Goal: Task Accomplishment & Management: Use online tool/utility

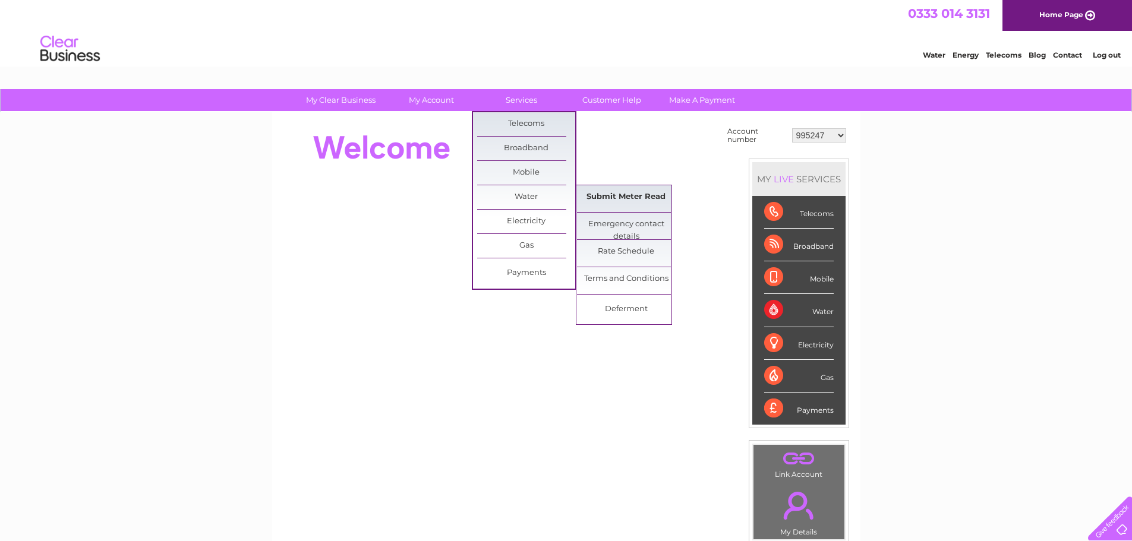
click at [600, 197] on link "Submit Meter Read" at bounding box center [626, 197] width 98 height 24
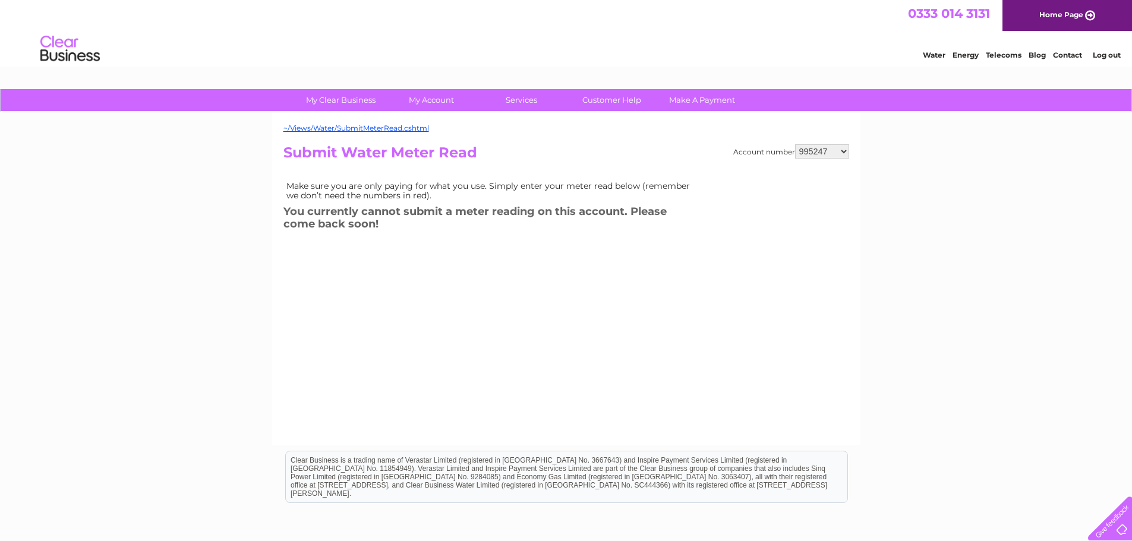
drag, startPoint x: 808, startPoint y: 155, endPoint x: 814, endPoint y: 158, distance: 6.9
click at [808, 155] on select "995247 1101355 1142498 1144384 1150842 30301538 30314336" at bounding box center [822, 151] width 54 height 14
select select "1101355"
click at [795, 144] on select "995247 1101355 1142498 1144384 1150842 30301538 30314336" at bounding box center [822, 151] width 54 height 14
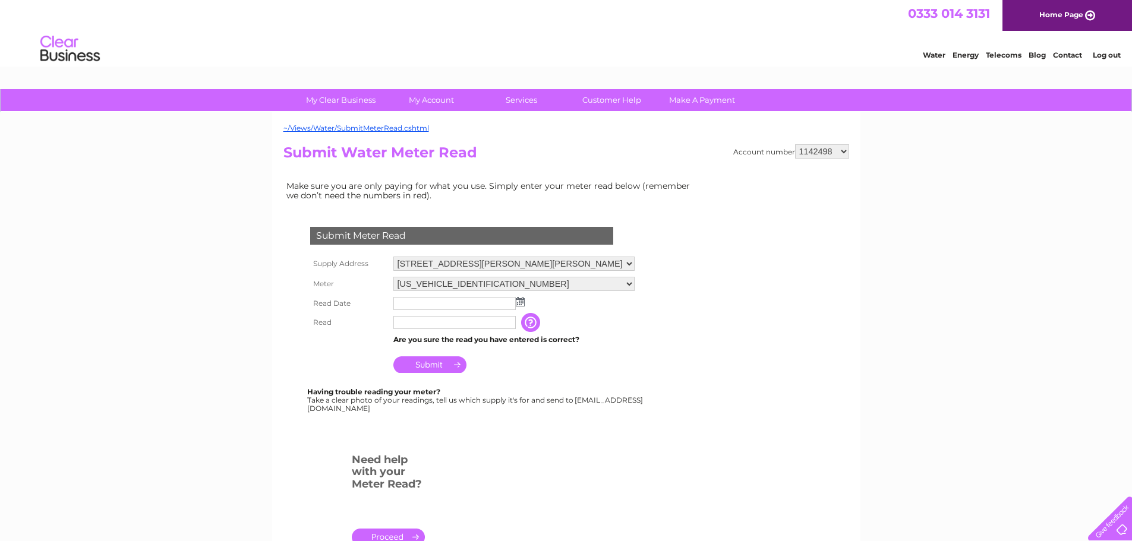
click at [439, 302] on input "text" at bounding box center [454, 303] width 122 height 13
click at [431, 302] on input "text" at bounding box center [455, 304] width 124 height 14
click at [521, 303] on img at bounding box center [521, 303] width 9 height 10
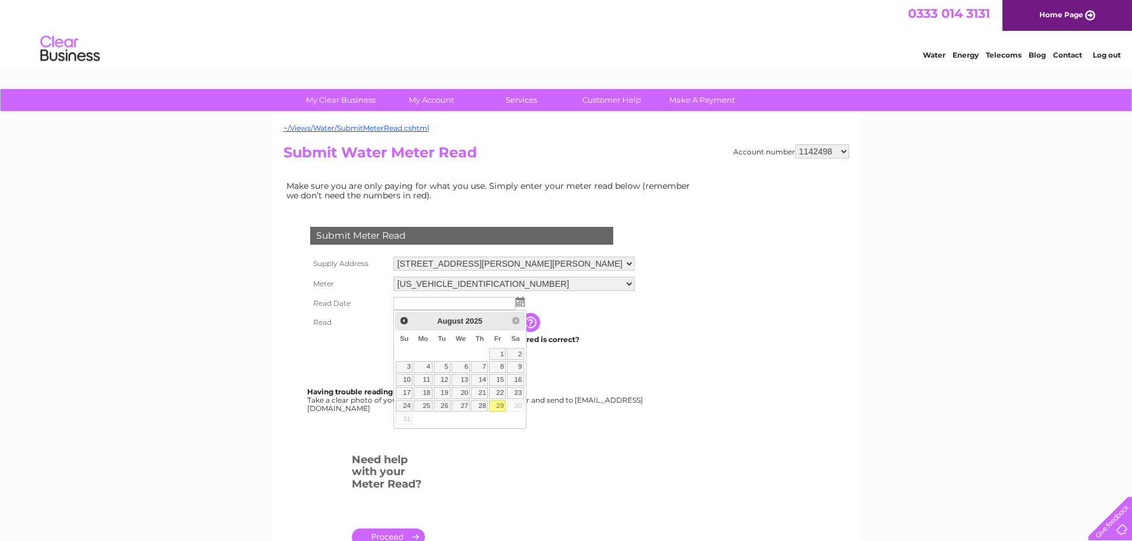
click at [495, 408] on link "29" at bounding box center [497, 407] width 17 height 12
type input "2025/08/29"
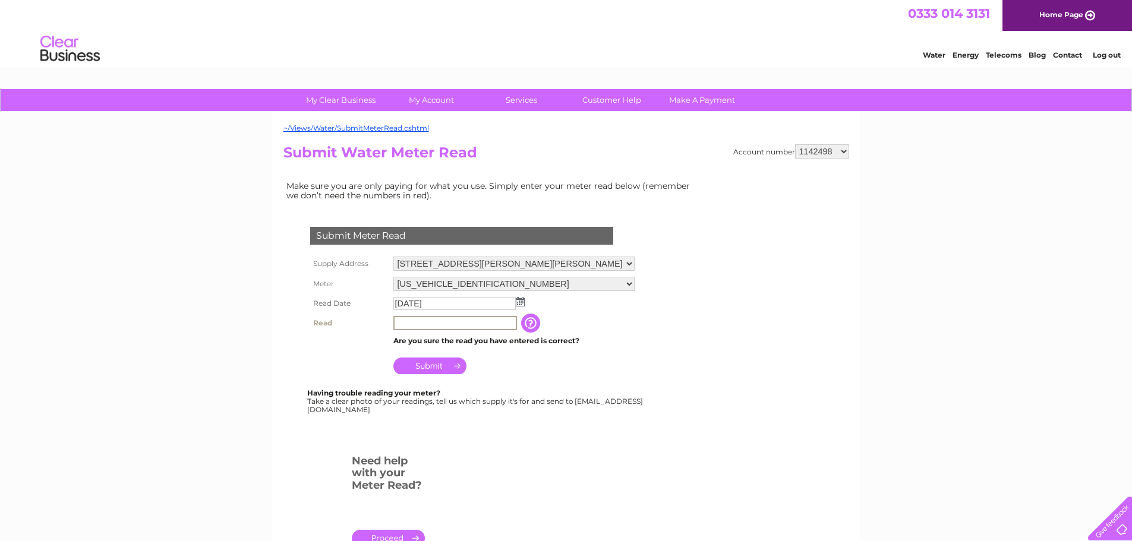
click at [428, 324] on input "text" at bounding box center [455, 323] width 124 height 14
type input "00391"
click at [440, 370] on input "Submit" at bounding box center [429, 365] width 73 height 17
